Goal: Information Seeking & Learning: Learn about a topic

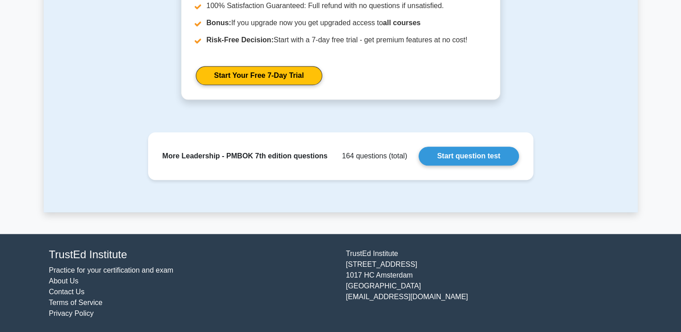
scroll to position [849, 0]
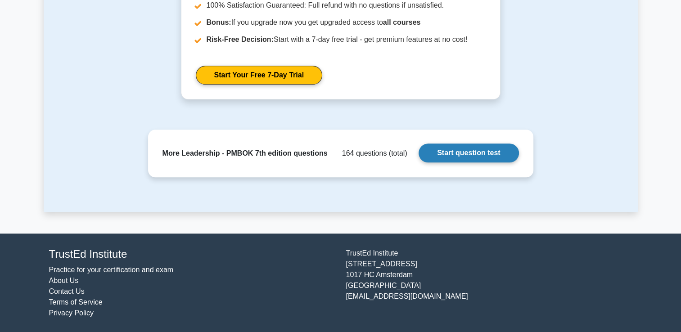
click at [445, 152] on link "Start question test" at bounding box center [469, 153] width 100 height 19
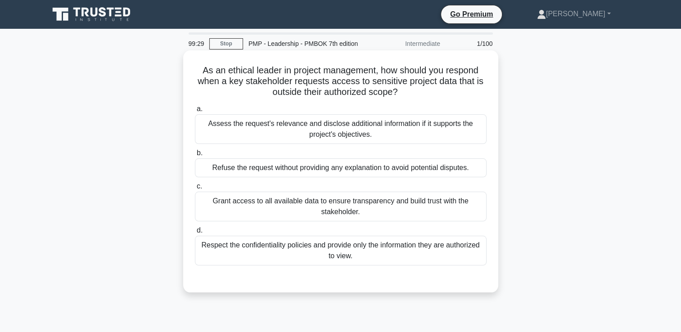
click at [300, 256] on div "Respect the confidentiality policies and provide only the information they are …" at bounding box center [341, 251] width 292 height 30
click at [195, 234] on input "d. Respect the confidentiality policies and provide only the information they a…" at bounding box center [195, 231] width 0 height 6
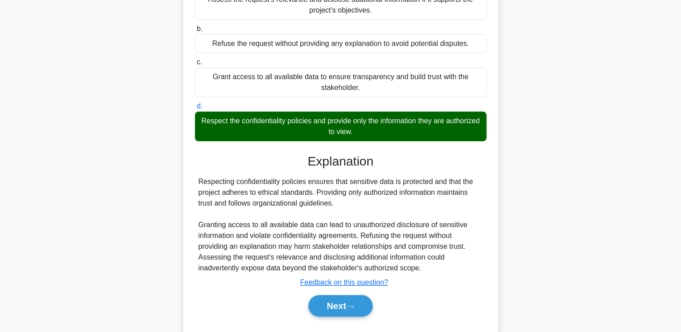
scroll to position [109, 0]
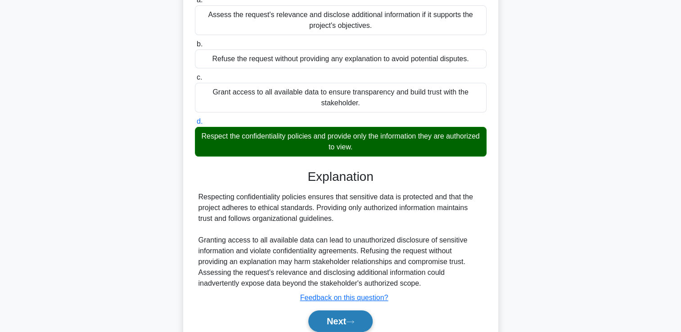
click at [334, 314] on button "Next" at bounding box center [341, 322] width 64 height 22
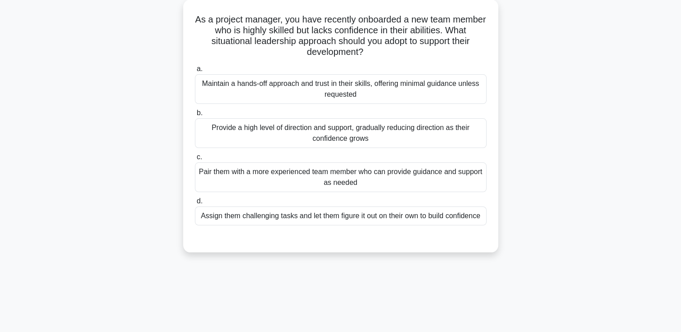
scroll to position [0, 0]
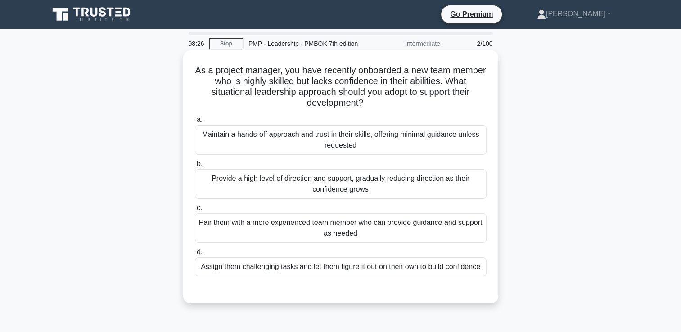
click at [303, 225] on div "Pair them with a more experienced team member who can provide guidance and supp…" at bounding box center [341, 228] width 292 height 30
click at [195, 211] on input "c. Pair them with a more experienced team member who can provide guidance and s…" at bounding box center [195, 208] width 0 height 6
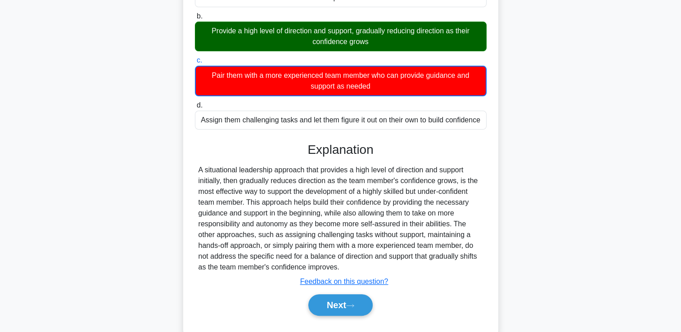
scroll to position [169, 0]
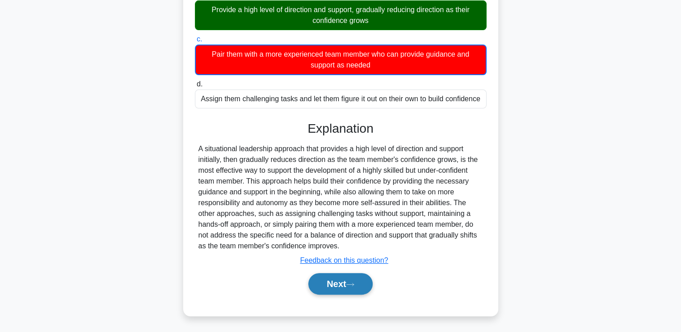
click at [323, 291] on button "Next" at bounding box center [341, 284] width 64 height 22
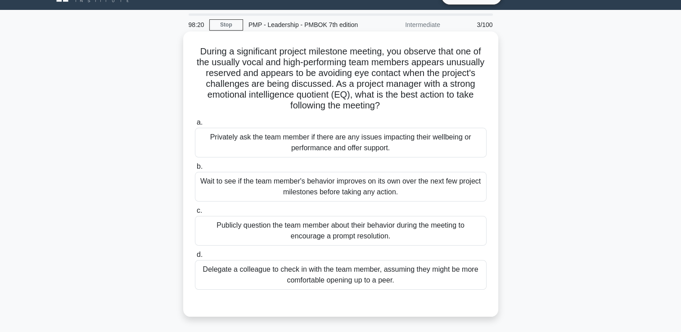
scroll to position [0, 0]
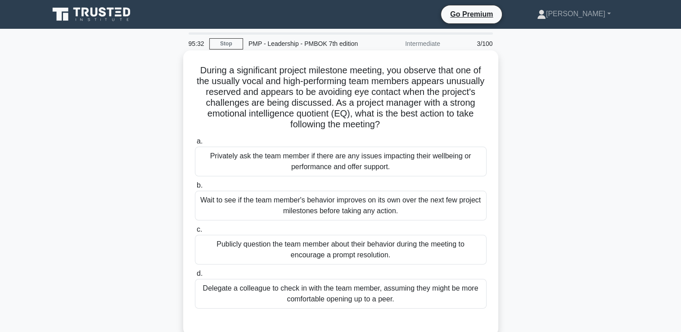
click at [378, 161] on div "Privately ask the team member if there are any issues impacting their wellbeing…" at bounding box center [341, 162] width 292 height 30
click at [195, 145] on input "a. Privately ask the team member if there are any issues impacting their wellbe…" at bounding box center [195, 142] width 0 height 6
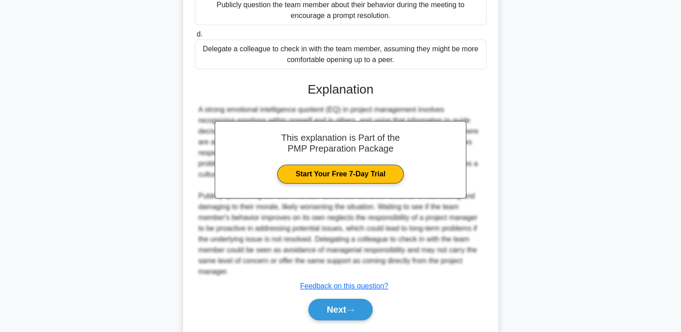
scroll to position [265, 0]
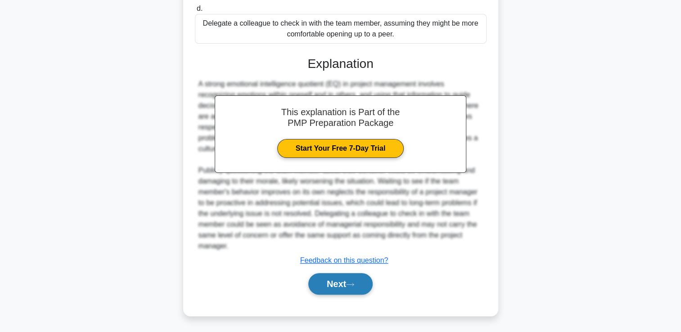
click at [347, 276] on button "Next" at bounding box center [341, 284] width 64 height 22
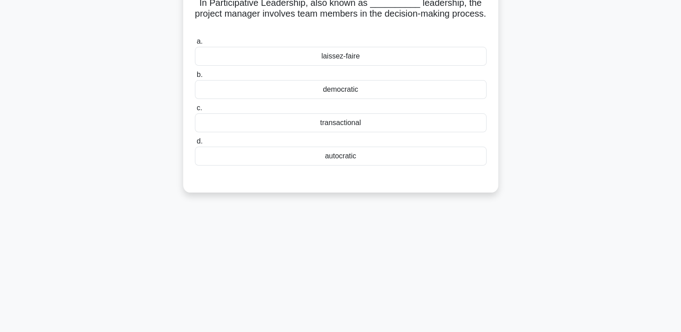
scroll to position [0, 0]
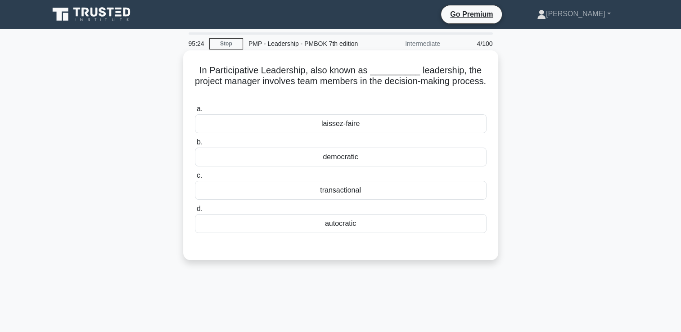
click at [358, 128] on div "laissez-faire" at bounding box center [341, 123] width 292 height 19
click at [195, 112] on input "a. laissez-faire" at bounding box center [195, 109] width 0 height 6
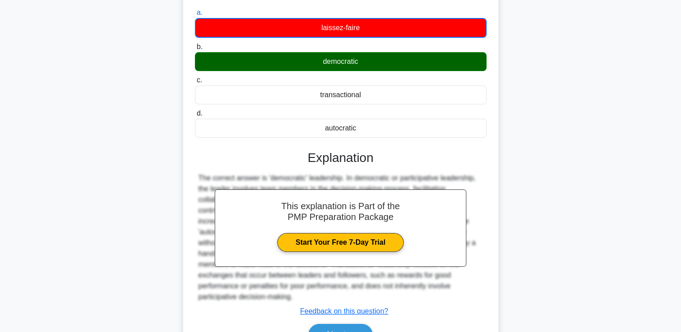
scroll to position [154, 0]
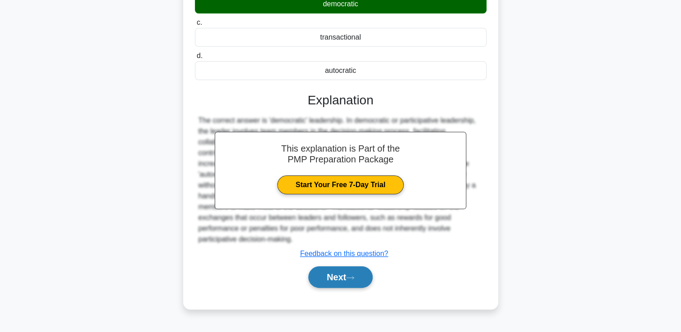
click at [346, 275] on button "Next" at bounding box center [341, 278] width 64 height 22
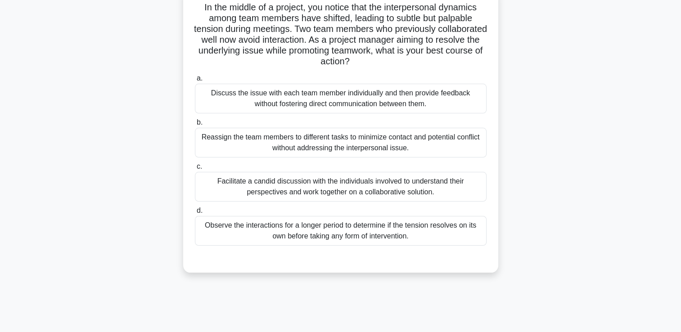
scroll to position [45, 0]
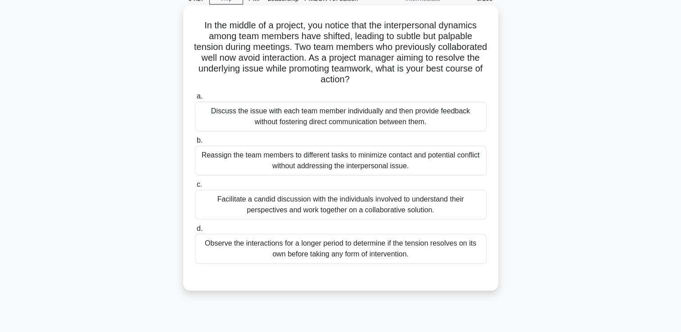
click at [313, 251] on div "Observe the interactions for a longer period to determine if the tension resolv…" at bounding box center [341, 249] width 292 height 30
click at [195, 232] on input "d. Observe the interactions for a longer period to determine if the tension res…" at bounding box center [195, 229] width 0 height 6
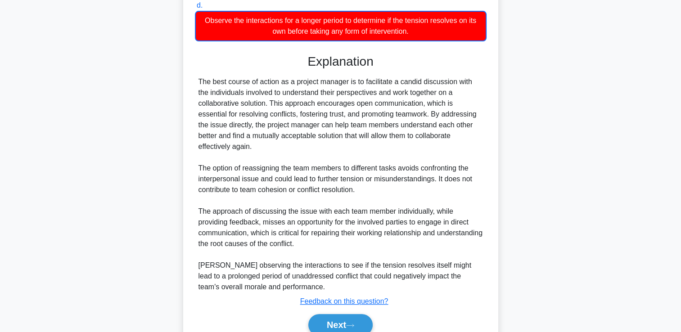
scroll to position [299, 0]
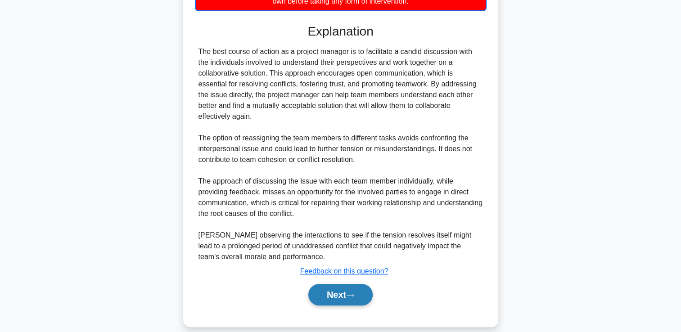
click at [359, 286] on button "Next" at bounding box center [341, 295] width 64 height 22
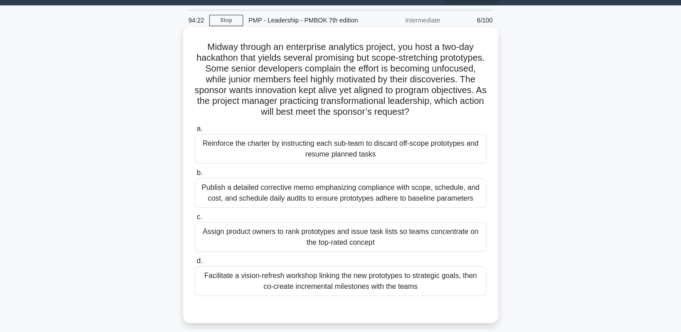
scroll to position [45, 0]
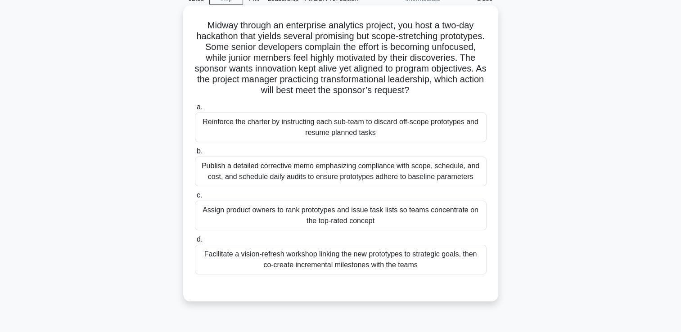
click at [422, 188] on div "a. Reinforce the charter by instructing each sub-team to discard off-scope prot…" at bounding box center [341, 188] width 303 height 177
click at [419, 185] on div "Publish a detailed corrective memo emphasizing compliance with scope, schedule,…" at bounding box center [341, 172] width 292 height 30
click at [195, 154] on input "b. Publish a detailed corrective memo emphasizing compliance with scope, schedu…" at bounding box center [195, 152] width 0 height 6
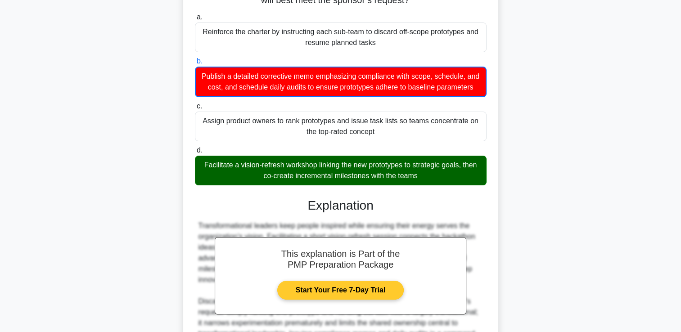
scroll to position [255, 0]
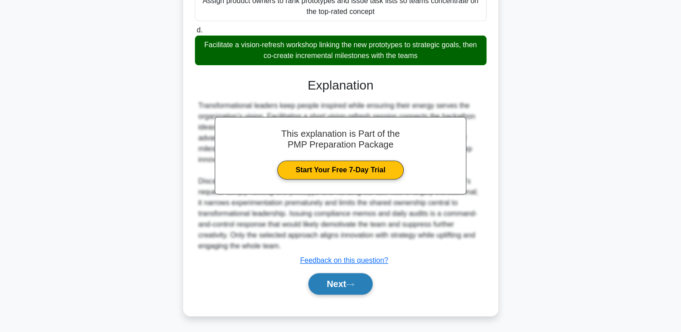
click at [350, 289] on button "Next" at bounding box center [341, 284] width 64 height 22
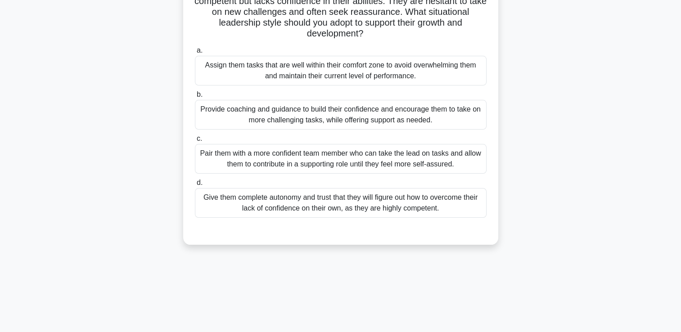
scroll to position [0, 0]
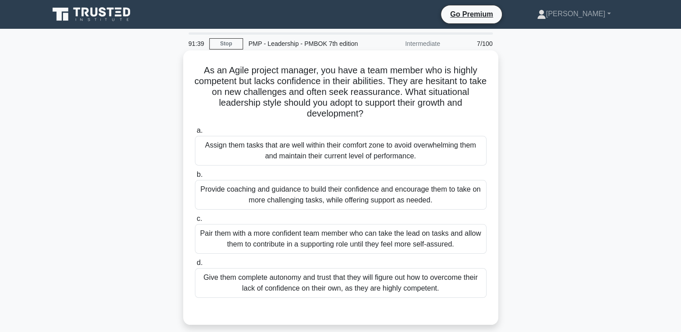
click at [368, 248] on div "Pair them with a more confident team member who can take the lead on tasks and …" at bounding box center [341, 239] width 292 height 30
click at [195, 222] on input "c. Pair them with a more confident team member who can take the lead on tasks a…" at bounding box center [195, 219] width 0 height 6
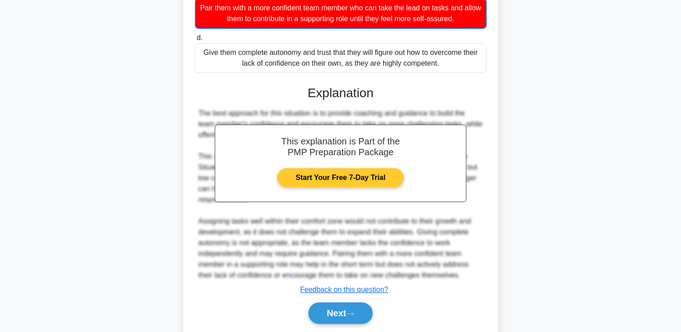
scroll to position [255, 0]
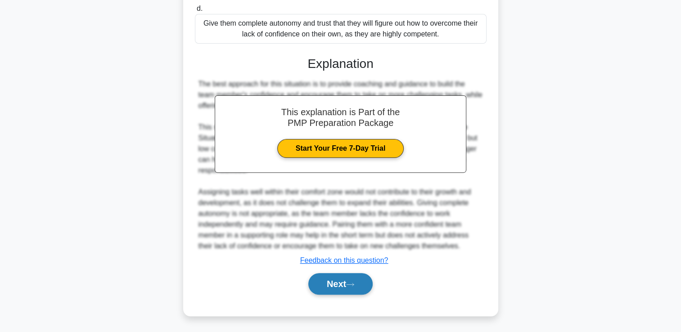
click at [342, 275] on button "Next" at bounding box center [341, 284] width 64 height 22
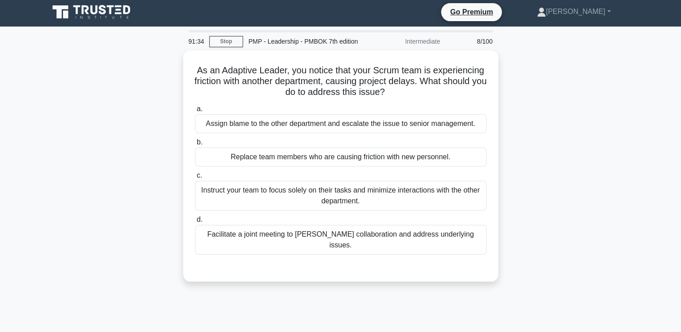
scroll to position [0, 0]
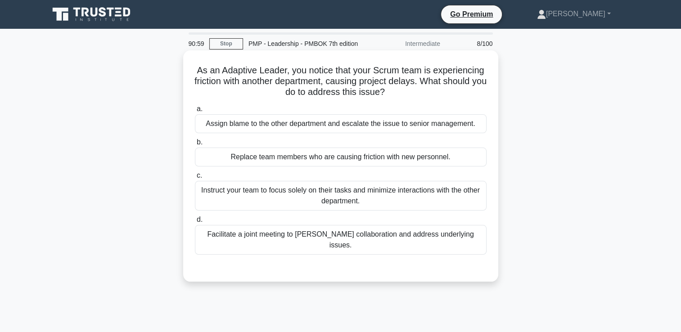
click at [375, 196] on div "Instruct your team to focus solely on their tasks and minimize interactions wit…" at bounding box center [341, 196] width 292 height 30
click at [195, 179] on input "c. Instruct your team to focus solely on their tasks and minimize interactions …" at bounding box center [195, 176] width 0 height 6
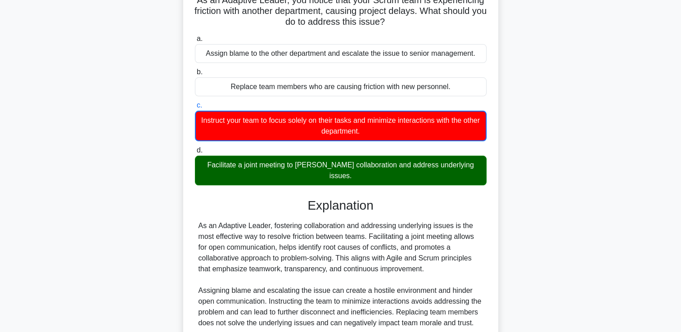
scroll to position [154, 0]
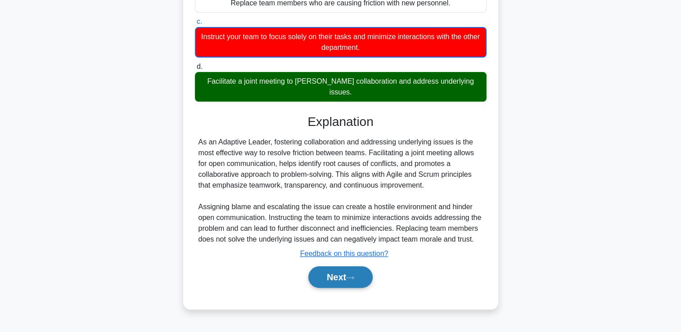
click at [331, 284] on button "Next" at bounding box center [341, 278] width 64 height 22
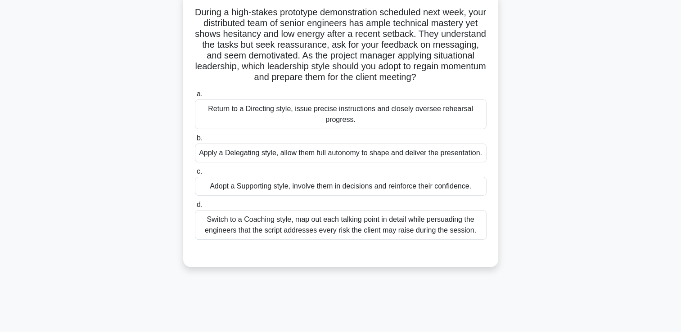
scroll to position [45, 0]
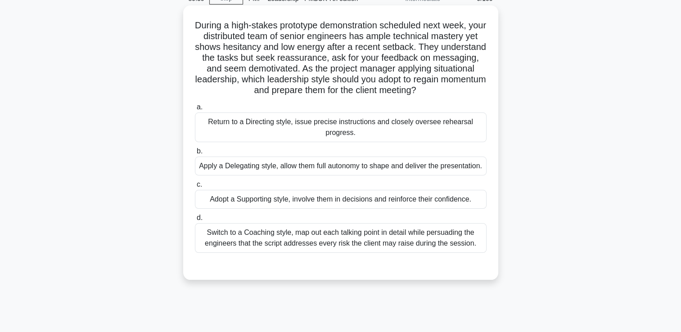
click at [236, 209] on div "Adopt a Supporting style, involve them in decisions and reinforce their confide…" at bounding box center [341, 199] width 292 height 19
click at [195, 188] on input "c. Adopt a Supporting style, involve them in decisions and reinforce their conf…" at bounding box center [195, 185] width 0 height 6
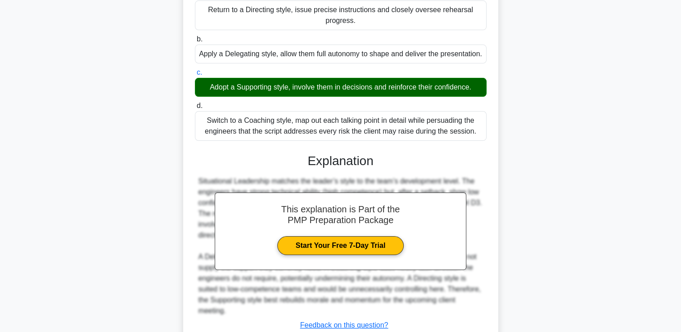
scroll to position [222, 0]
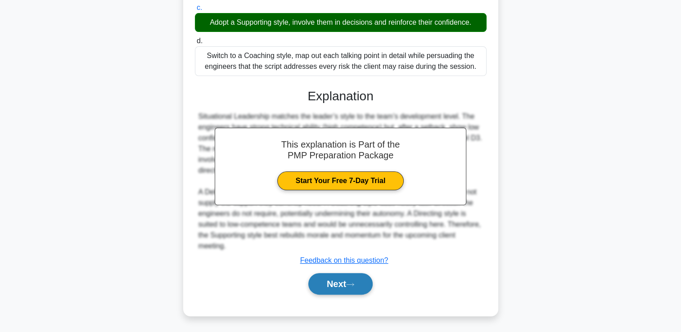
click at [322, 289] on button "Next" at bounding box center [341, 284] width 64 height 22
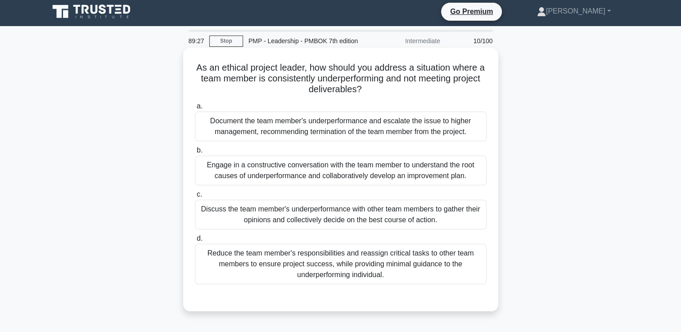
scroll to position [0, 0]
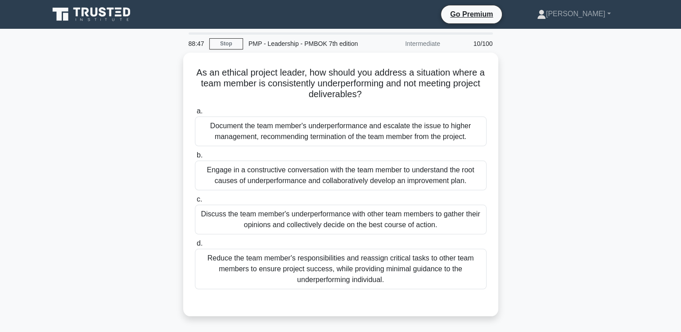
drag, startPoint x: 649, startPoint y: 91, endPoint x: 627, endPoint y: 64, distance: 34.9
click at [627, 60] on div "88:47 Stop PMP - Leadership - PMBOK 7th edition Intermediate 10/100 As an ethic…" at bounding box center [341, 257] width 595 height 450
click at [549, 121] on div "As an ethical project leader, how should you address a situation where a team m…" at bounding box center [341, 190] width 595 height 275
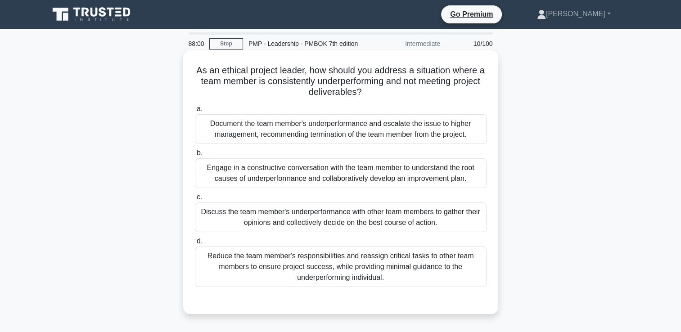
click at [336, 233] on div "a. Document the team member's underperformance and escalate the issue to higher…" at bounding box center [341, 195] width 303 height 187
click at [343, 222] on div "Discuss the team member's underperformance with other team members to gather th…" at bounding box center [341, 218] width 292 height 30
click at [195, 200] on input "c. Discuss the team member's underperformance with other team members to gather…" at bounding box center [195, 198] width 0 height 6
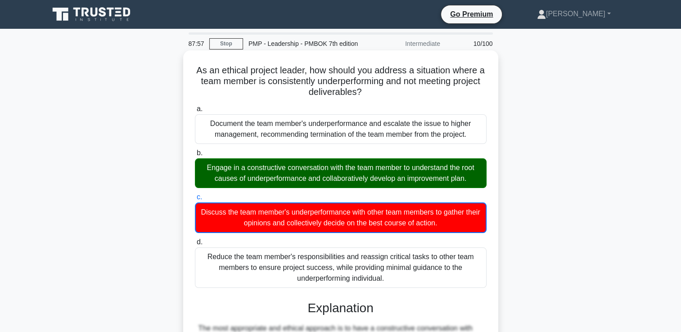
scroll to position [191, 0]
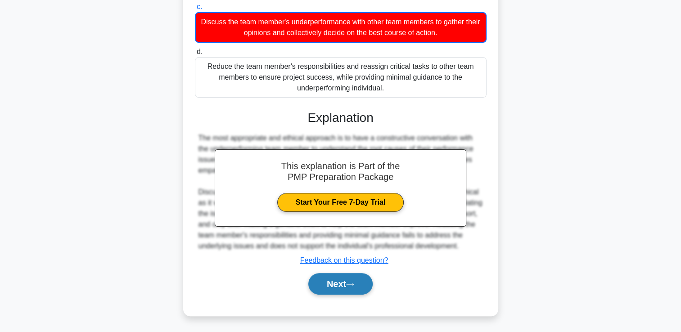
click at [337, 278] on button "Next" at bounding box center [341, 284] width 64 height 22
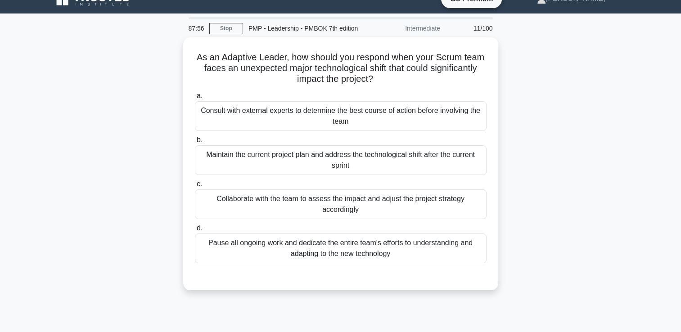
scroll to position [0, 0]
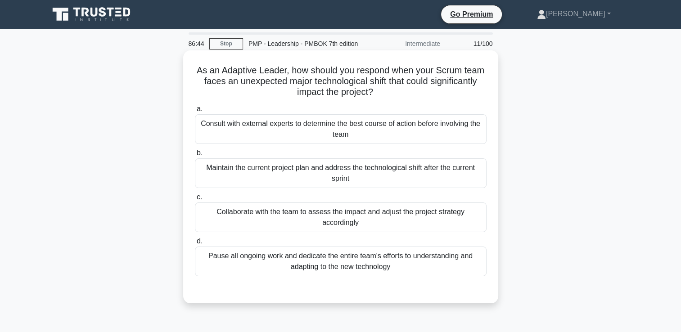
click at [341, 215] on div "Collaborate with the team to assess the impact and adjust the project strategy …" at bounding box center [341, 218] width 292 height 30
click at [195, 200] on input "c. Collaborate with the team to assess the impact and adjust the project strate…" at bounding box center [195, 198] width 0 height 6
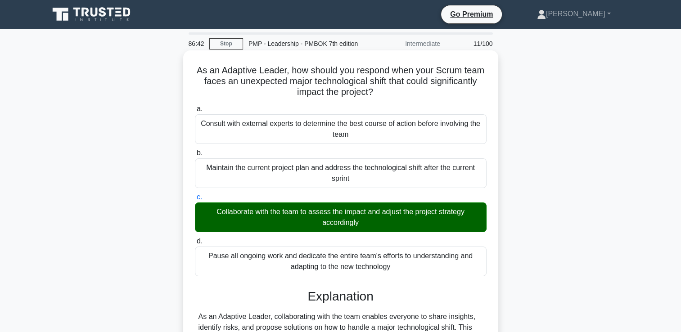
scroll to position [154, 0]
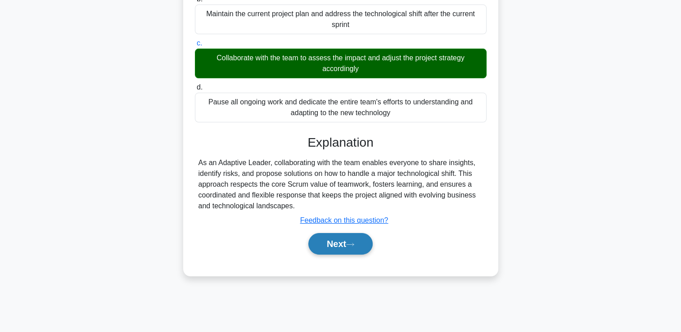
click at [344, 235] on button "Next" at bounding box center [341, 244] width 64 height 22
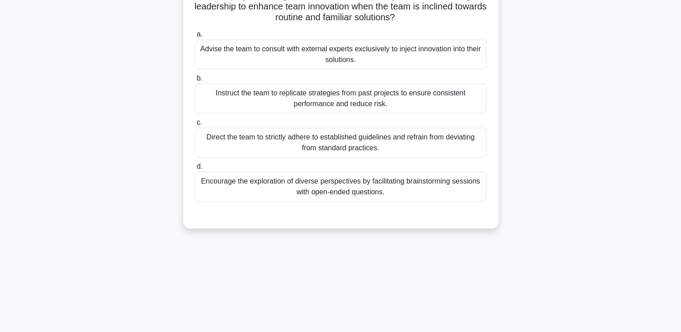
scroll to position [0, 0]
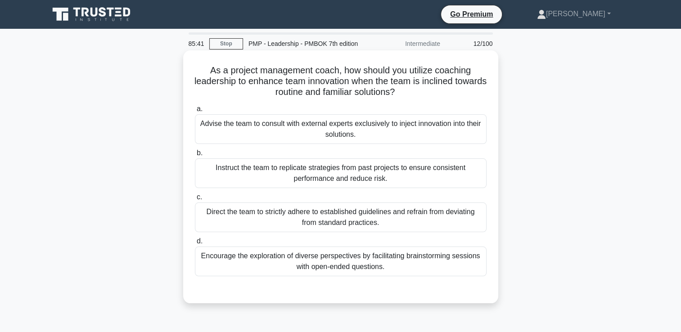
click at [311, 269] on div "Encourage the exploration of diverse perspectives by facilitating brainstorming…" at bounding box center [341, 262] width 292 height 30
click at [195, 245] on input "d. Encourage the exploration of diverse perspectives by facilitating brainstorm…" at bounding box center [195, 242] width 0 height 6
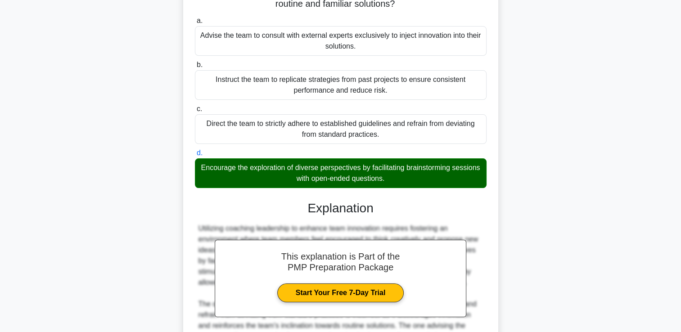
scroll to position [222, 0]
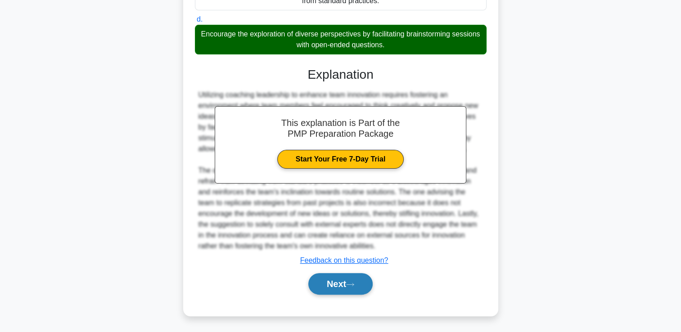
click at [318, 281] on button "Next" at bounding box center [341, 284] width 64 height 22
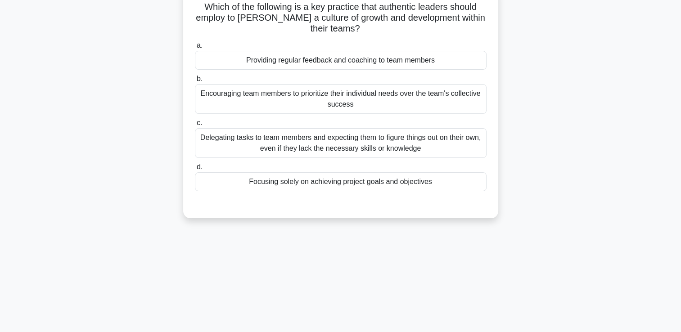
scroll to position [0, 0]
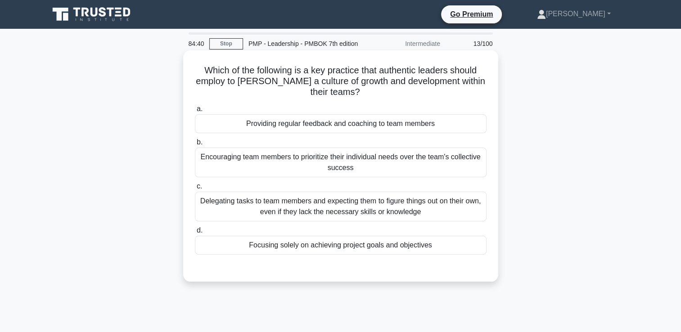
click at [384, 221] on div "Delegating tasks to team members and expecting them to figure things out on the…" at bounding box center [341, 207] width 292 height 30
click at [195, 190] on input "c. Delegating tasks to team members and expecting them to figure things out on …" at bounding box center [195, 187] width 0 height 6
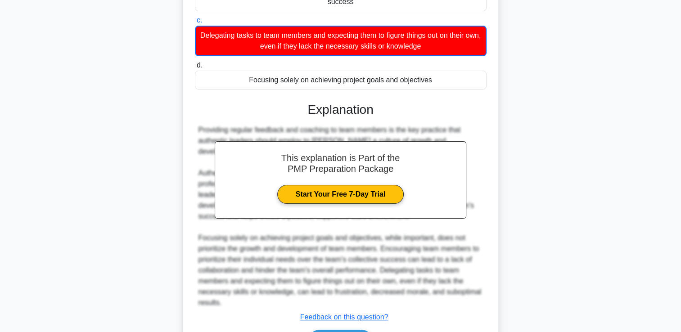
scroll to position [223, 0]
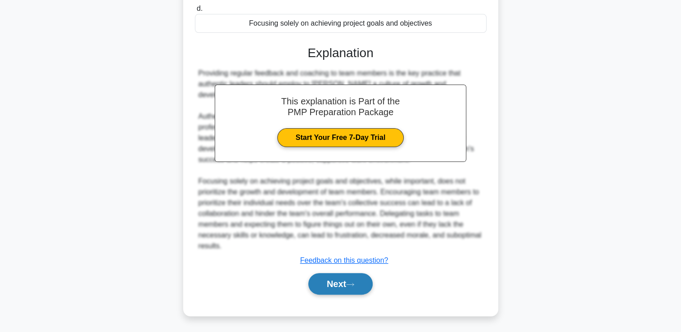
click at [322, 281] on button "Next" at bounding box center [341, 284] width 64 height 22
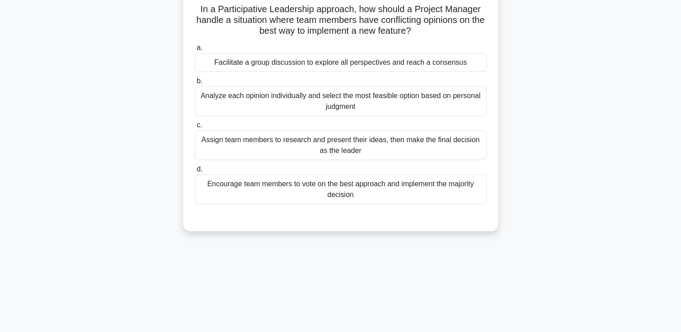
scroll to position [0, 0]
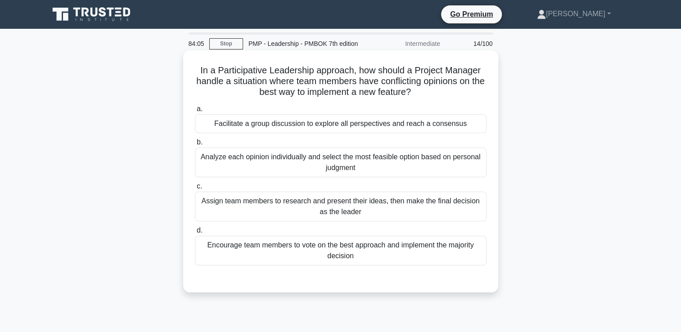
click at [419, 197] on div "Assign team members to research and present their ideas, then make the final de…" at bounding box center [341, 207] width 292 height 30
click at [195, 190] on input "c. Assign team members to research and present their ideas, then make the final…" at bounding box center [195, 187] width 0 height 6
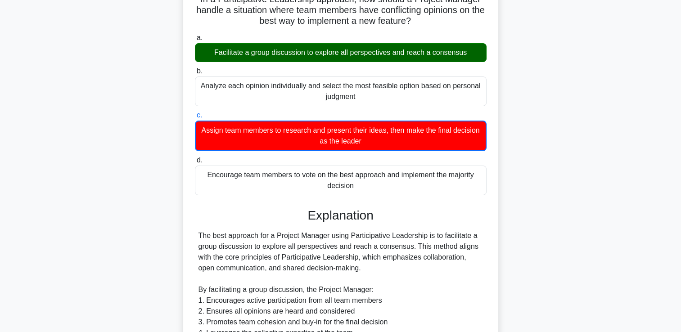
scroll to position [270, 0]
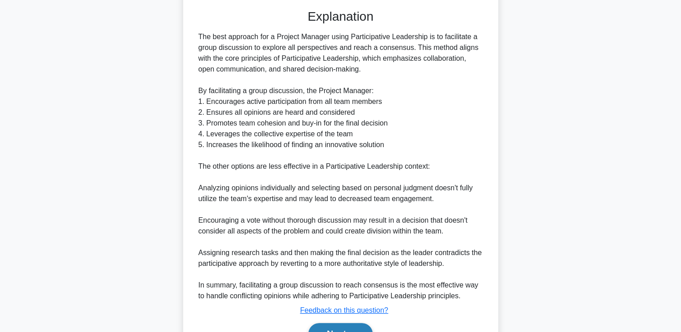
click at [325, 327] on button "Next" at bounding box center [341, 334] width 64 height 22
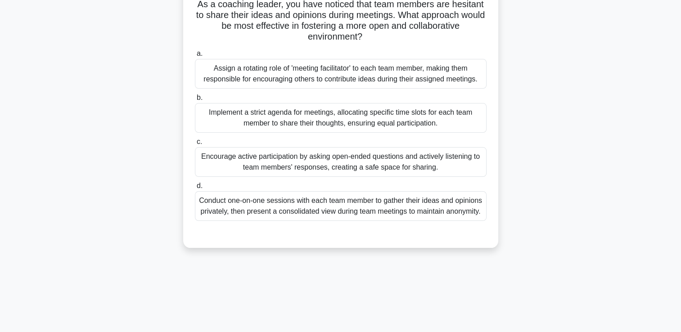
scroll to position [0, 0]
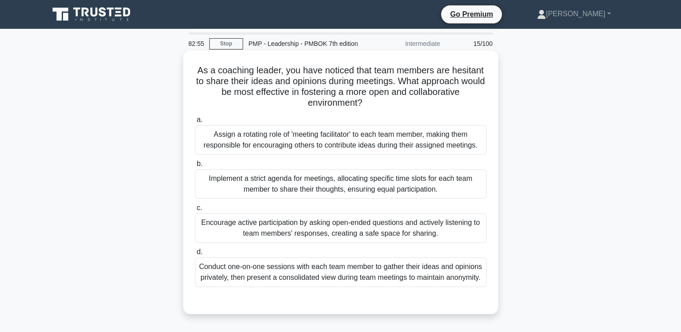
click at [422, 276] on div "Conduct one-on-one sessions with each team member to gather their ideas and opi…" at bounding box center [341, 273] width 292 height 30
click at [195, 255] on input "d. Conduct one-on-one sessions with each team member to gather their ideas and …" at bounding box center [195, 253] width 0 height 6
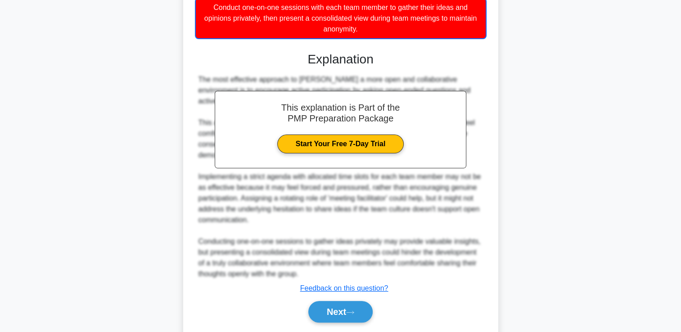
scroll to position [270, 0]
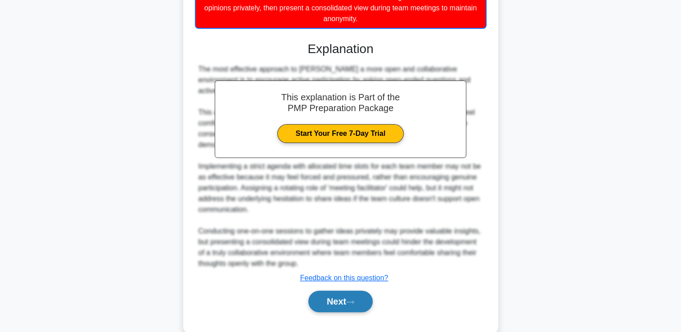
click at [336, 308] on button "Next" at bounding box center [341, 302] width 64 height 22
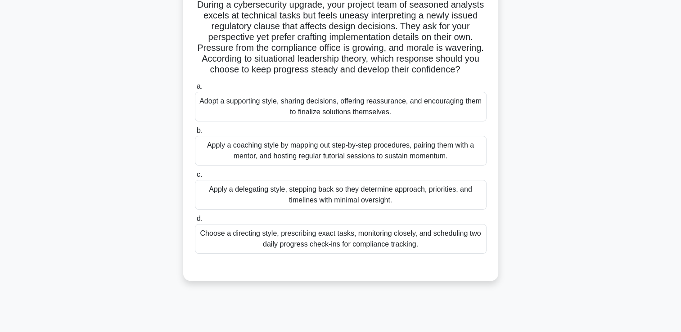
scroll to position [45, 0]
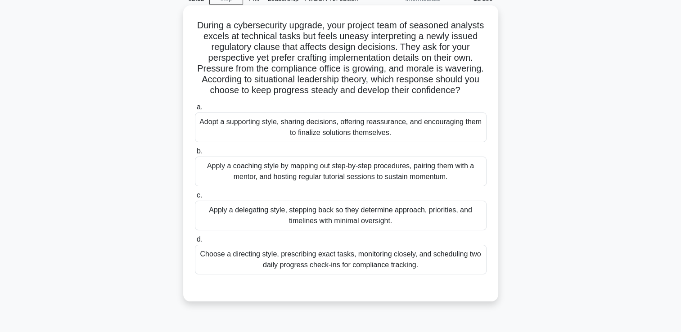
click at [216, 129] on div "Adopt a supporting style, sharing decisions, offering reassurance, and encourag…" at bounding box center [341, 128] width 292 height 30
click at [195, 110] on input "a. Adopt a supporting style, sharing decisions, offering reassurance, and encou…" at bounding box center [195, 107] width 0 height 6
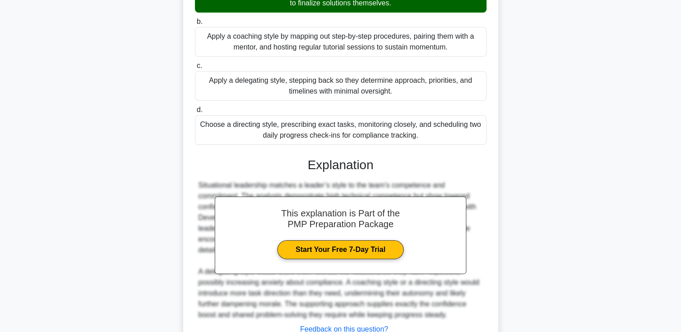
scroll to position [244, 0]
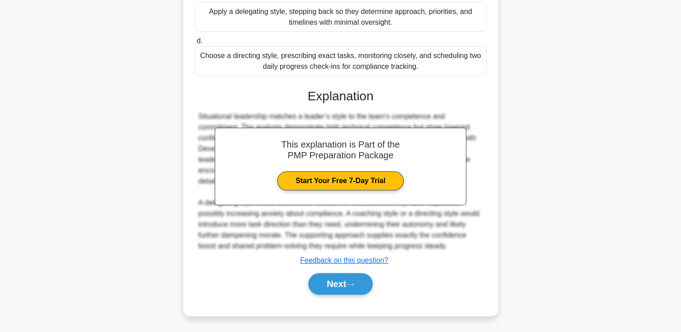
click at [344, 307] on div "During a cybersecurity upgrade, your project team of seasoned analysts excels a…" at bounding box center [341, 61] width 308 height 502
click at [339, 285] on button "Next" at bounding box center [341, 284] width 64 height 22
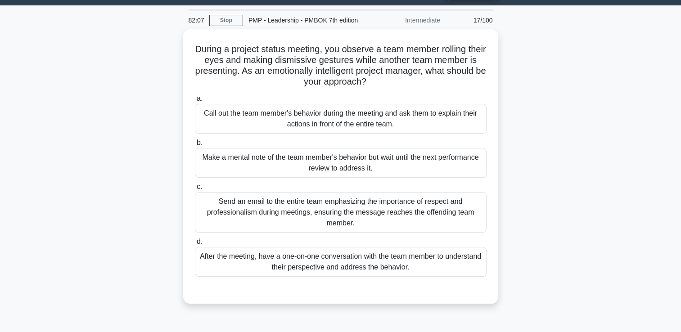
scroll to position [45, 0]
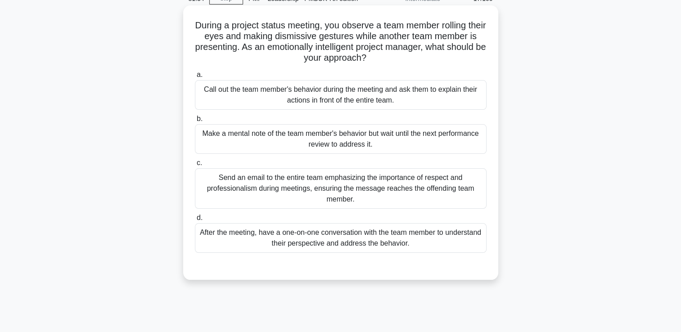
click at [286, 236] on div "After the meeting, have a one-on-one conversation with the team member to under…" at bounding box center [341, 238] width 292 height 30
click at [195, 221] on input "d. After the meeting, have a one-on-one conversation with the team member to un…" at bounding box center [195, 218] width 0 height 6
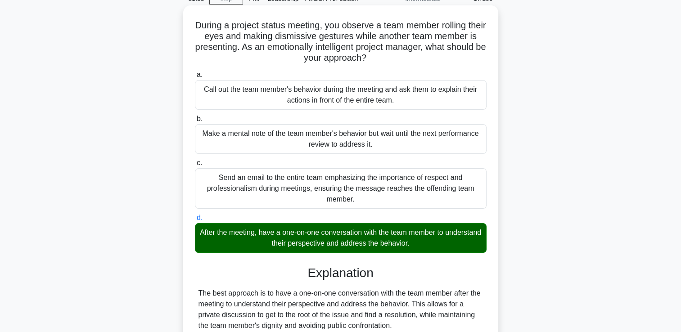
click at [286, 232] on div "After the meeting, have a one-on-one conversation with the team member to under…" at bounding box center [341, 238] width 292 height 30
click at [195, 221] on input "d. After the meeting, have a one-on-one conversation with the team member to un…" at bounding box center [195, 218] width 0 height 6
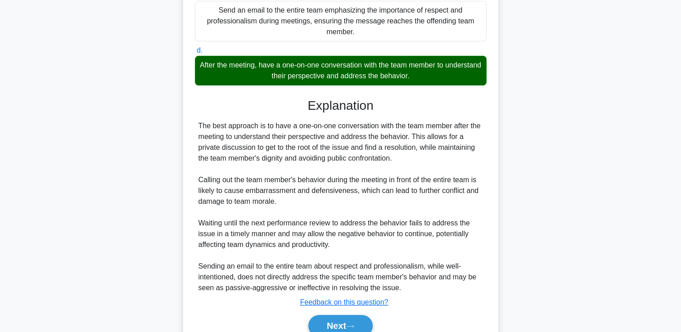
scroll to position [254, 0]
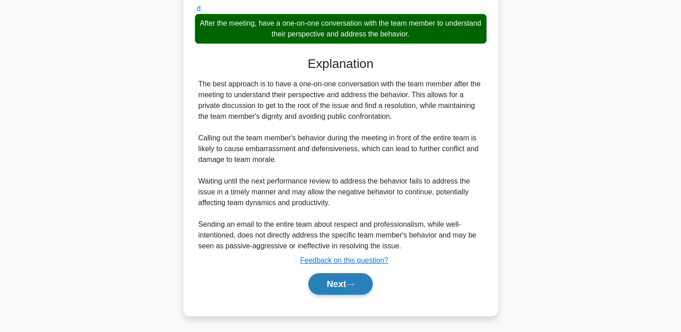
click at [334, 282] on button "Next" at bounding box center [341, 284] width 64 height 22
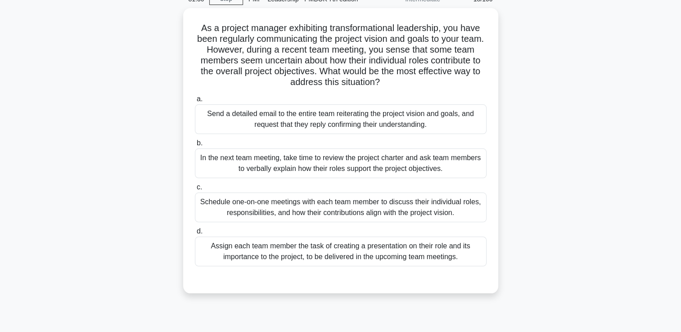
scroll to position [45, 0]
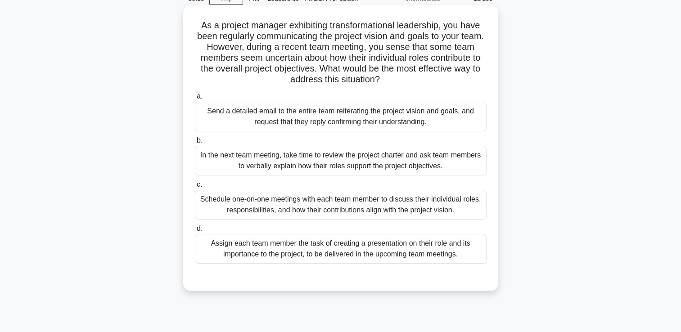
click at [259, 177] on div "a. Send a detailed email to the entire team reiterating the project vision and …" at bounding box center [341, 177] width 303 height 177
click at [261, 170] on div "In the next team meeting, take time to review the project charter and ask team …" at bounding box center [341, 161] width 292 height 30
click at [195, 144] on input "b. In the next team meeting, take time to review the project charter and ask te…" at bounding box center [195, 141] width 0 height 6
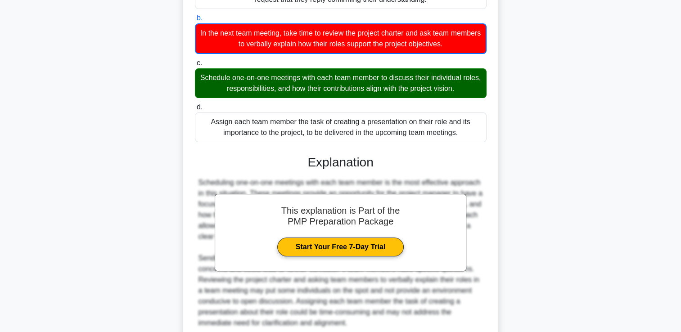
scroll to position [245, 0]
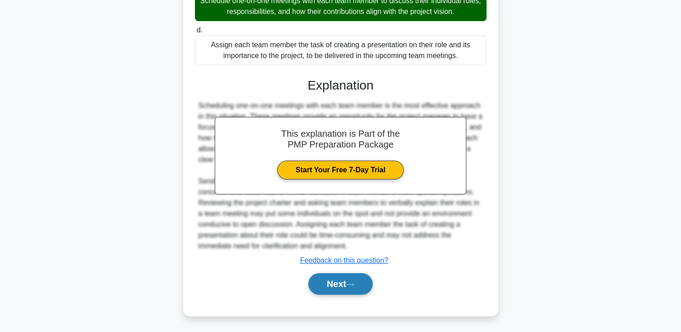
click at [335, 278] on button "Next" at bounding box center [341, 284] width 64 height 22
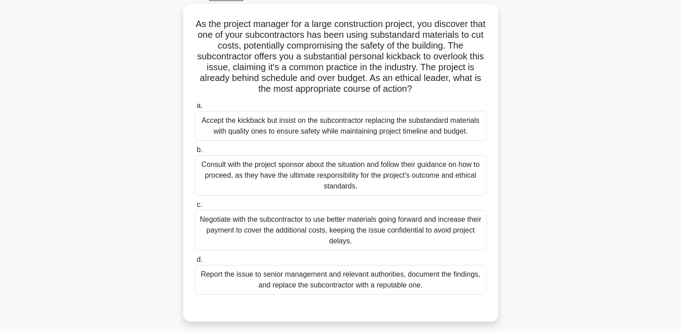
scroll to position [64, 0]
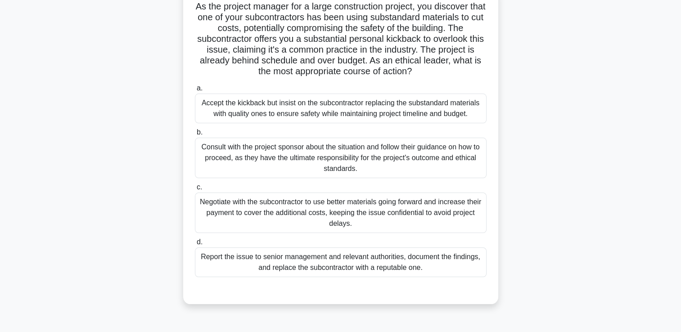
click at [249, 115] on div "Accept the kickback but insist on the subcontractor replacing the substandard m…" at bounding box center [341, 109] width 292 height 30
click at [195, 91] on input "a. Accept the kickback but insist on the subcontractor replacing the substandar…" at bounding box center [195, 89] width 0 height 6
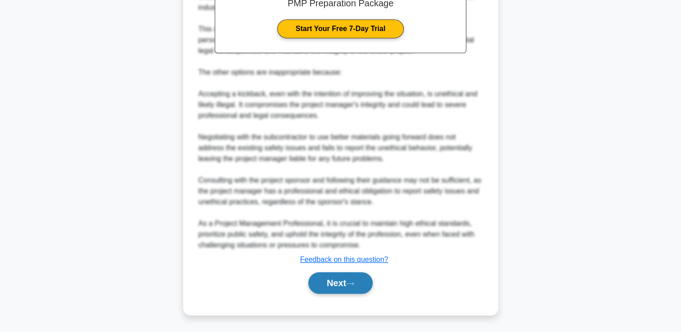
scroll to position [428, 0]
click at [346, 281] on button "Next" at bounding box center [341, 283] width 64 height 22
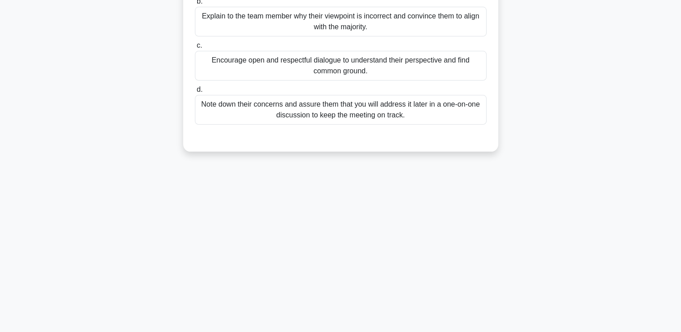
scroll to position [0, 0]
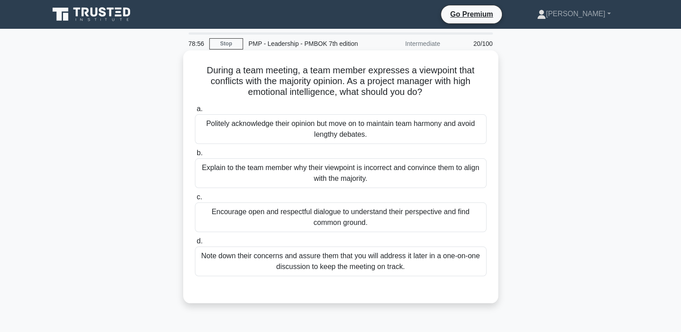
click at [323, 141] on div "Politely acknowledge their opinion but move on to maintain team harmony and avo…" at bounding box center [341, 129] width 292 height 30
click at [195, 112] on input "a. Politely acknowledge their opinion but move on to maintain team harmony and …" at bounding box center [195, 109] width 0 height 6
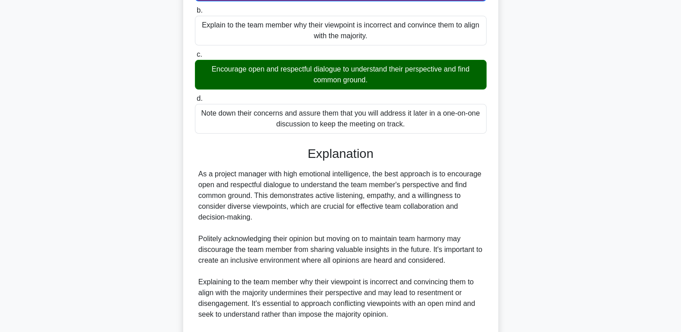
scroll to position [266, 0]
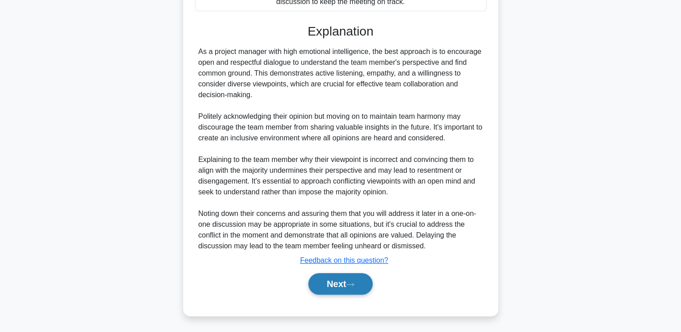
click at [352, 289] on button "Next" at bounding box center [341, 284] width 64 height 22
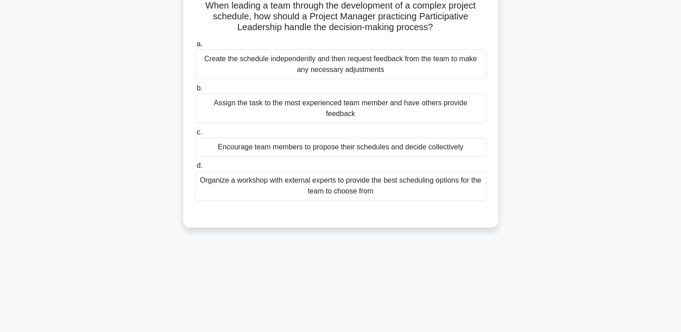
scroll to position [0, 0]
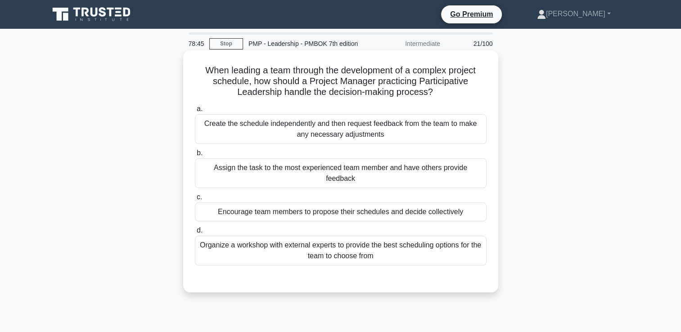
click at [319, 237] on div "Organize a workshop with external experts to provide the best scheduling option…" at bounding box center [341, 251] width 292 height 30
click at [195, 234] on input "d. Organize a workshop with external experts to provide the best scheduling opt…" at bounding box center [195, 231] width 0 height 6
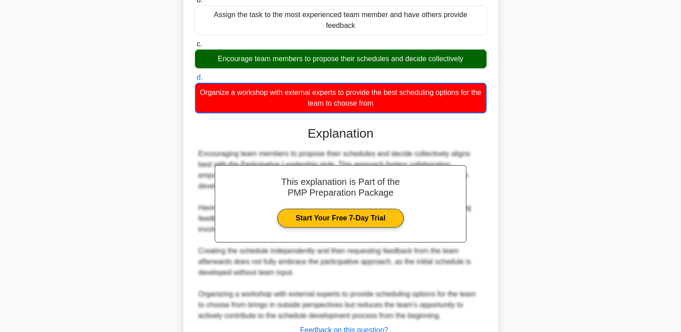
scroll to position [212, 0]
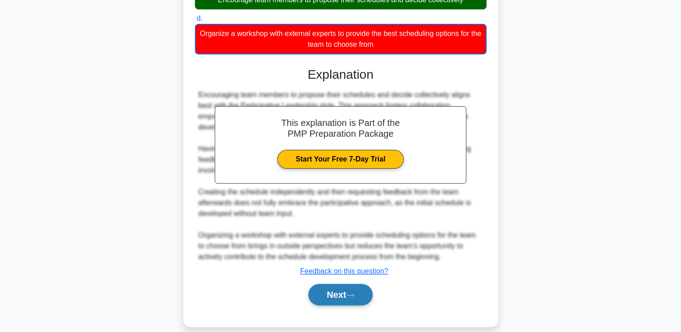
click at [330, 284] on button "Next" at bounding box center [341, 295] width 64 height 22
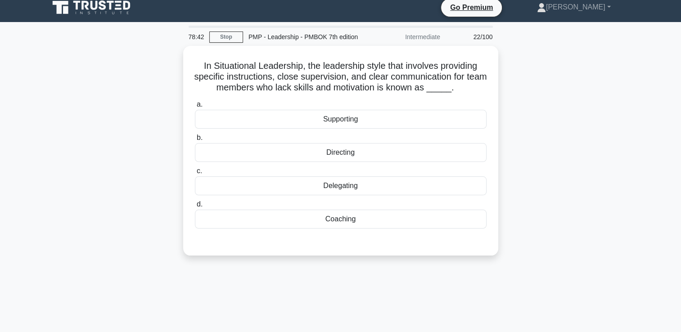
scroll to position [0, 0]
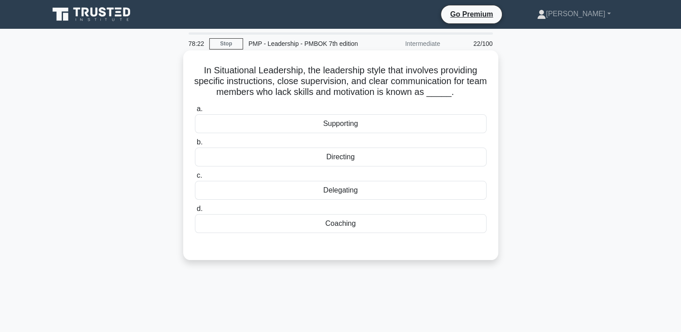
click at [335, 190] on div "Delegating" at bounding box center [341, 190] width 292 height 19
click at [195, 179] on input "c. Delegating" at bounding box center [195, 176] width 0 height 6
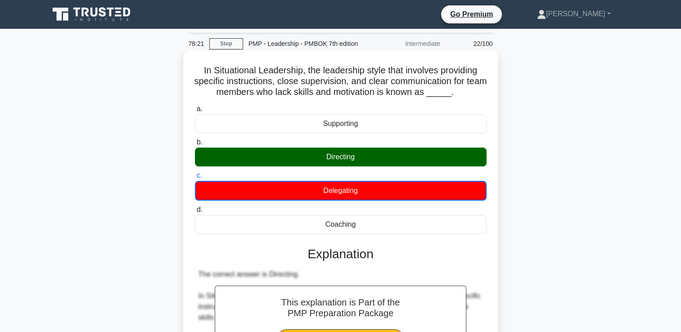
scroll to position [169, 0]
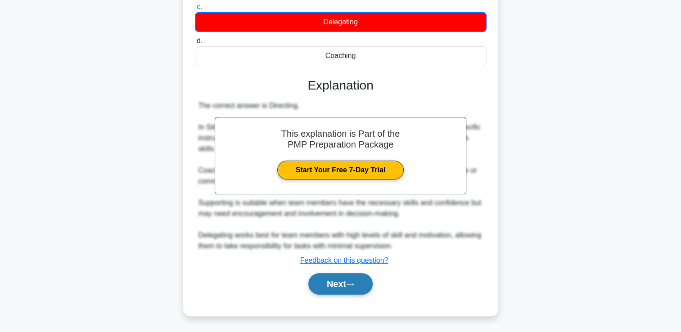
click at [346, 280] on button "Next" at bounding box center [341, 284] width 64 height 22
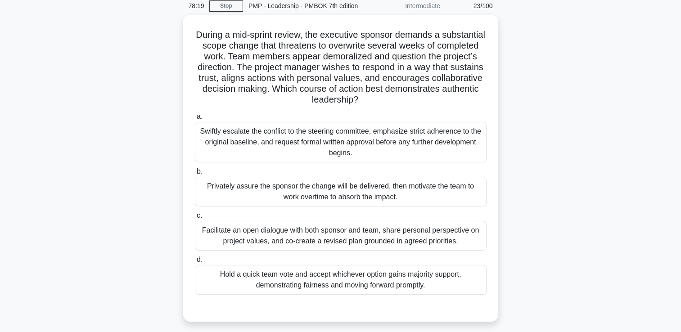
scroll to position [0, 0]
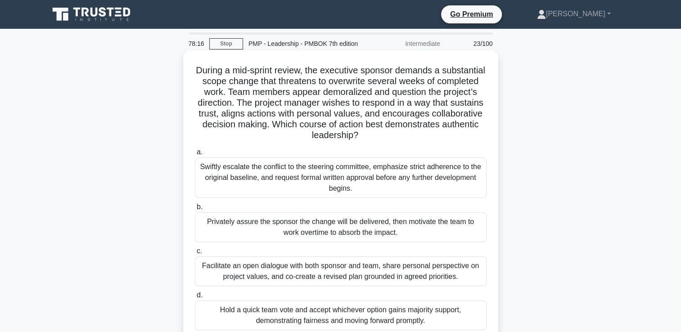
click at [322, 180] on div "Swiftly escalate the conflict to the steering committee, emphasize strict adher…" at bounding box center [341, 178] width 292 height 41
click at [195, 155] on input "a. Swiftly escalate the conflict to the steering committee, emphasize strict ad…" at bounding box center [195, 153] width 0 height 6
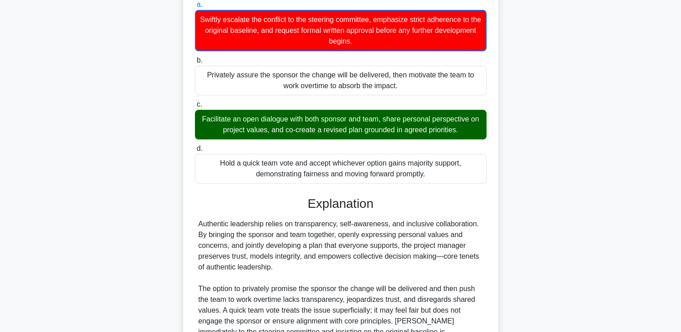
scroll to position [255, 0]
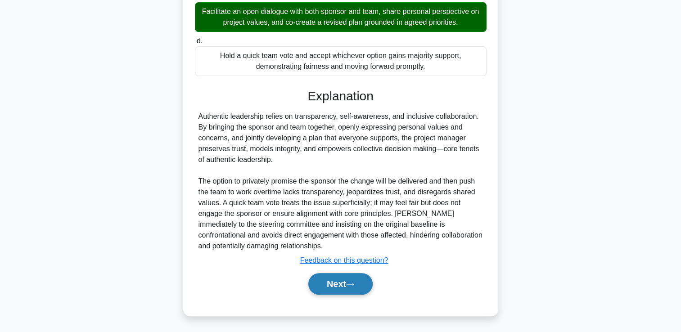
click at [339, 280] on button "Next" at bounding box center [341, 284] width 64 height 22
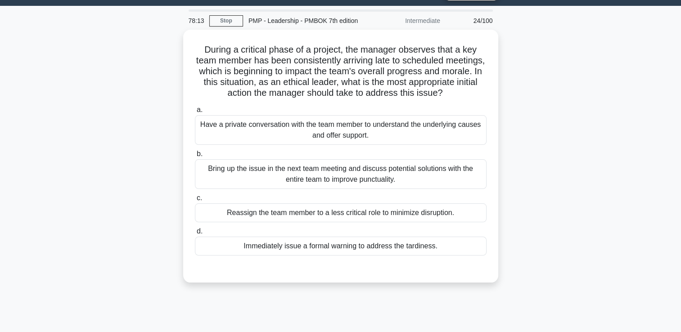
scroll to position [0, 0]
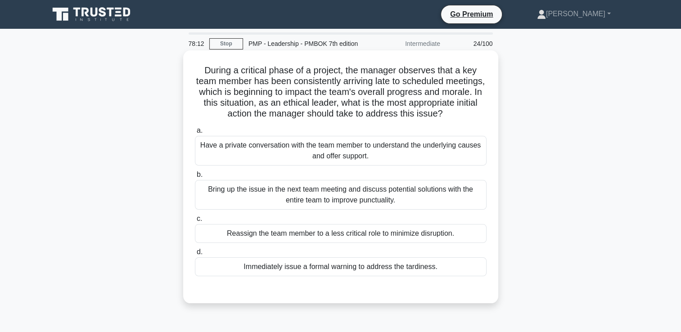
click at [317, 202] on div "Bring up the issue in the next team meeting and discuss potential solutions wit…" at bounding box center [341, 195] width 292 height 30
click at [195, 178] on input "b. Bring up the issue in the next team meeting and discuss potential solutions …" at bounding box center [195, 175] width 0 height 6
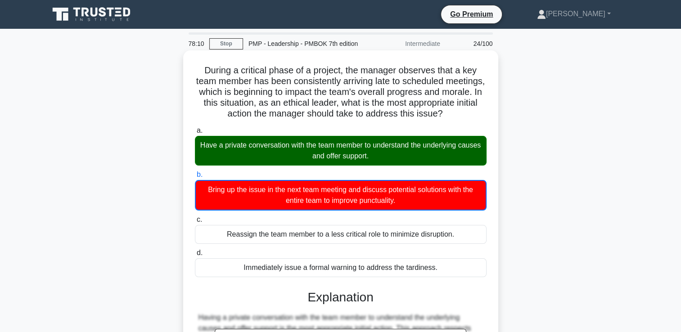
scroll to position [180, 0]
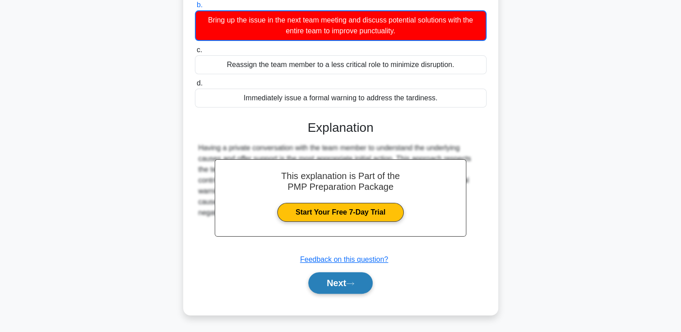
click at [349, 286] on button "Next" at bounding box center [341, 283] width 64 height 22
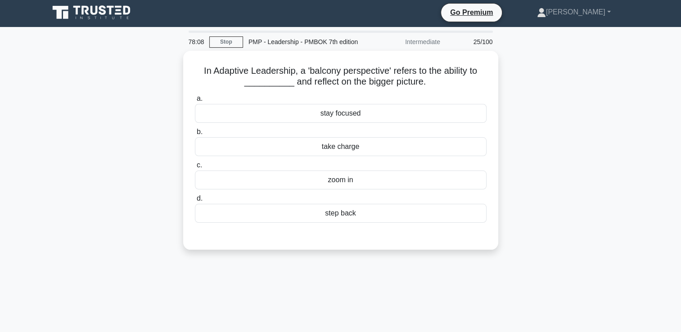
scroll to position [0, 0]
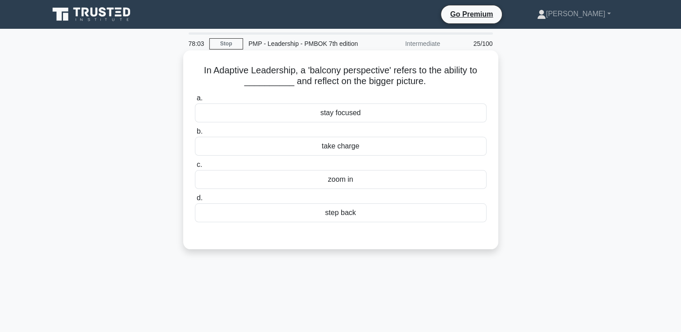
click at [345, 118] on div "stay focused" at bounding box center [341, 113] width 292 height 19
click at [195, 101] on input "a. stay focused" at bounding box center [195, 98] width 0 height 6
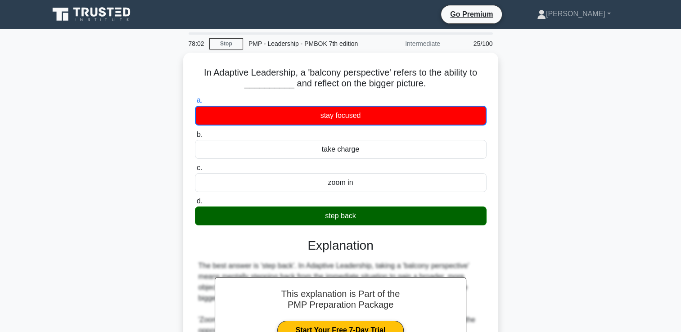
scroll to position [158, 0]
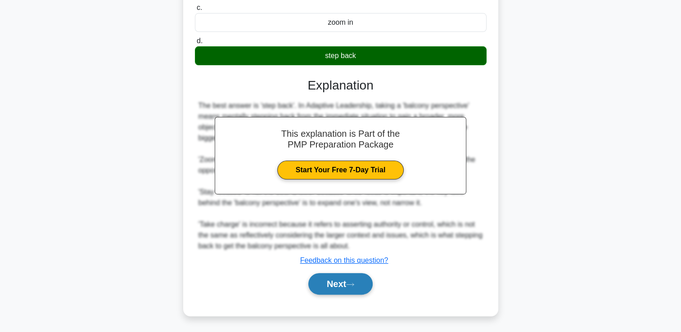
click at [350, 284] on icon at bounding box center [350, 284] width 8 height 5
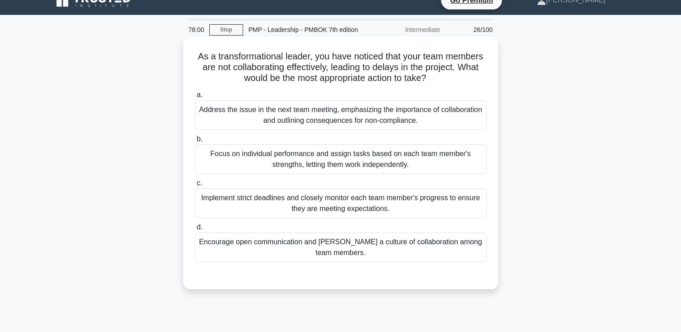
scroll to position [0, 0]
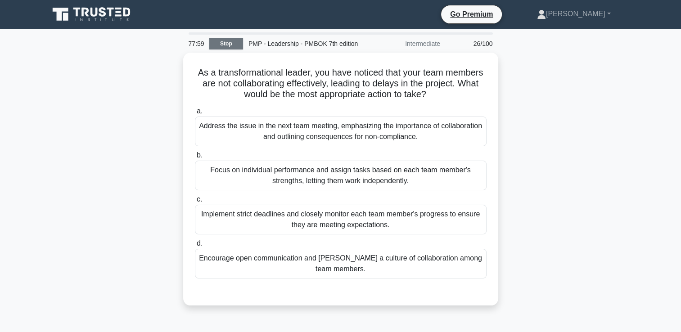
click at [234, 41] on link "Stop" at bounding box center [226, 43] width 34 height 11
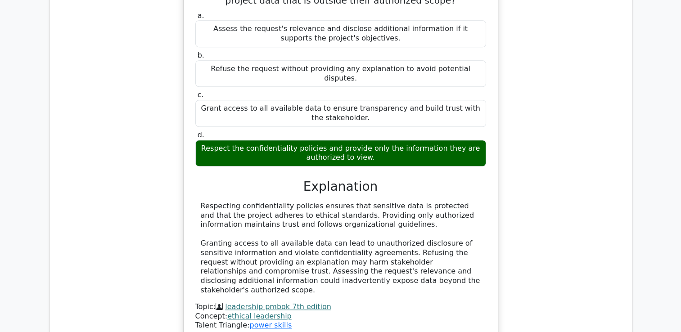
scroll to position [856, 0]
